Goal: Task Accomplishment & Management: Use online tool/utility

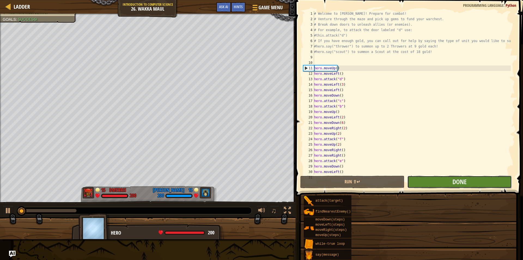
click at [444, 186] on button "Done" at bounding box center [459, 181] width 104 height 13
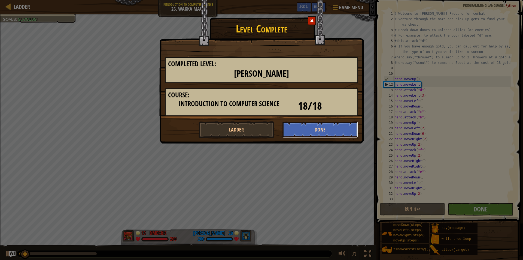
click at [327, 136] on button "Done" at bounding box center [321, 129] width 76 height 16
